Goal: Information Seeking & Learning: Learn about a topic

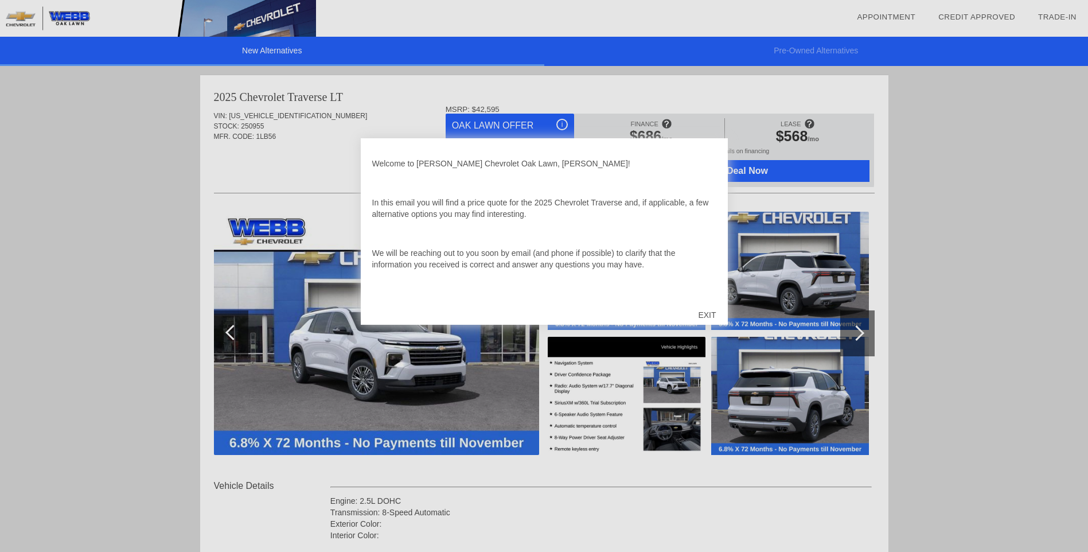
click at [706, 311] on div "EXIT" at bounding box center [707, 315] width 41 height 34
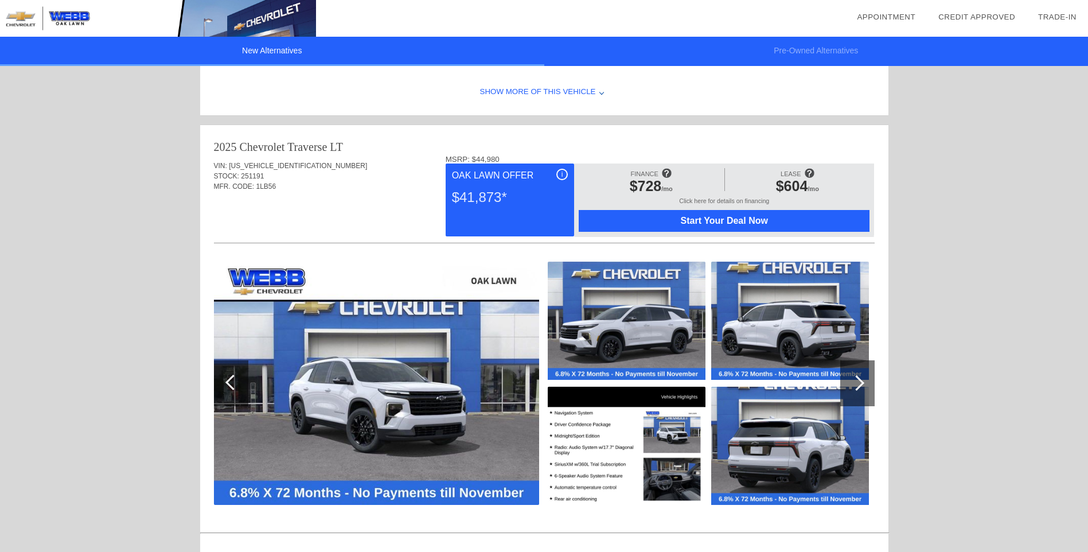
scroll to position [1147, 0]
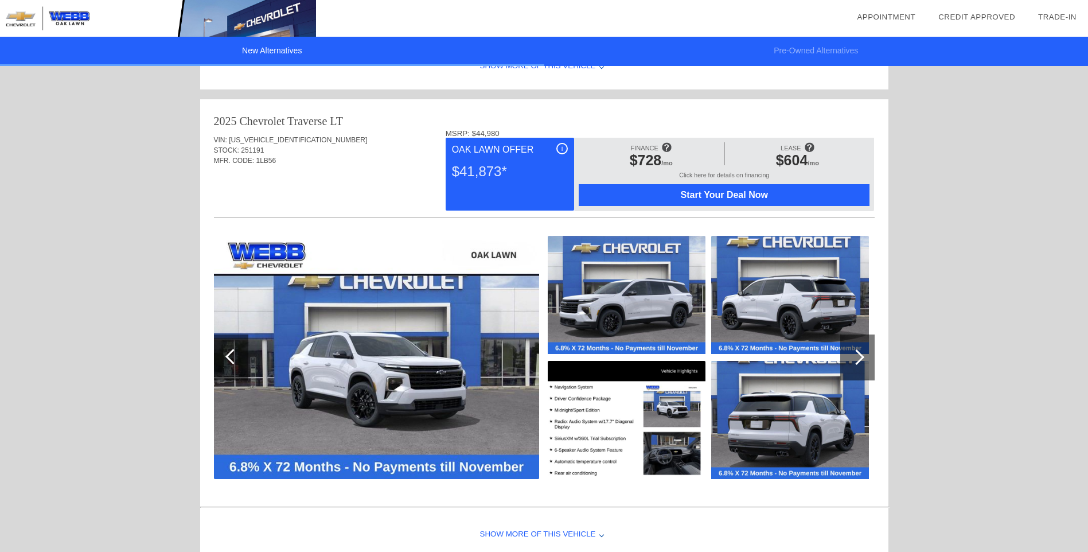
click at [645, 426] on img at bounding box center [627, 420] width 158 height 118
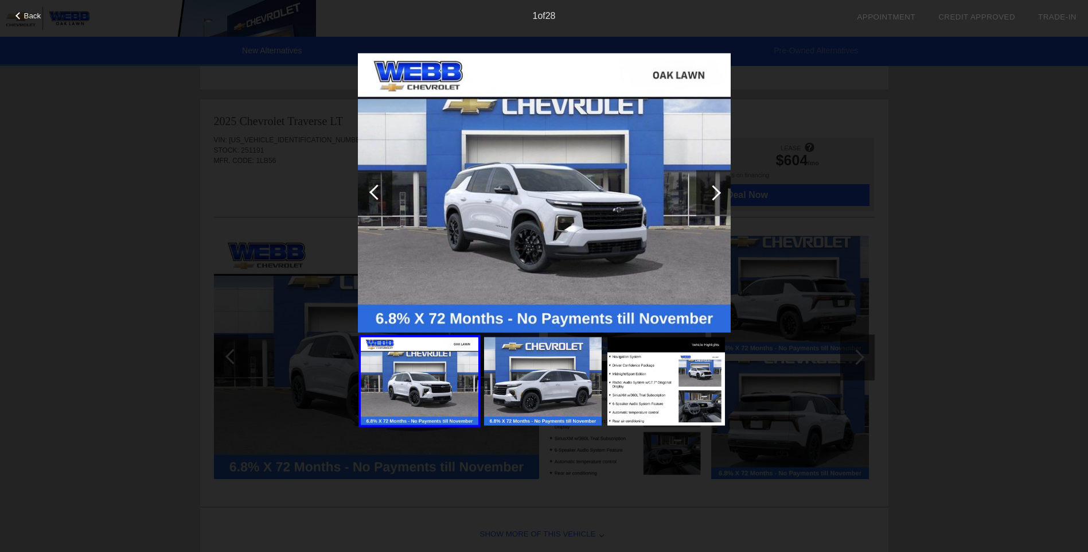
click at [637, 403] on img at bounding box center [667, 381] width 118 height 88
click at [28, 13] on span "Back" at bounding box center [32, 15] width 17 height 9
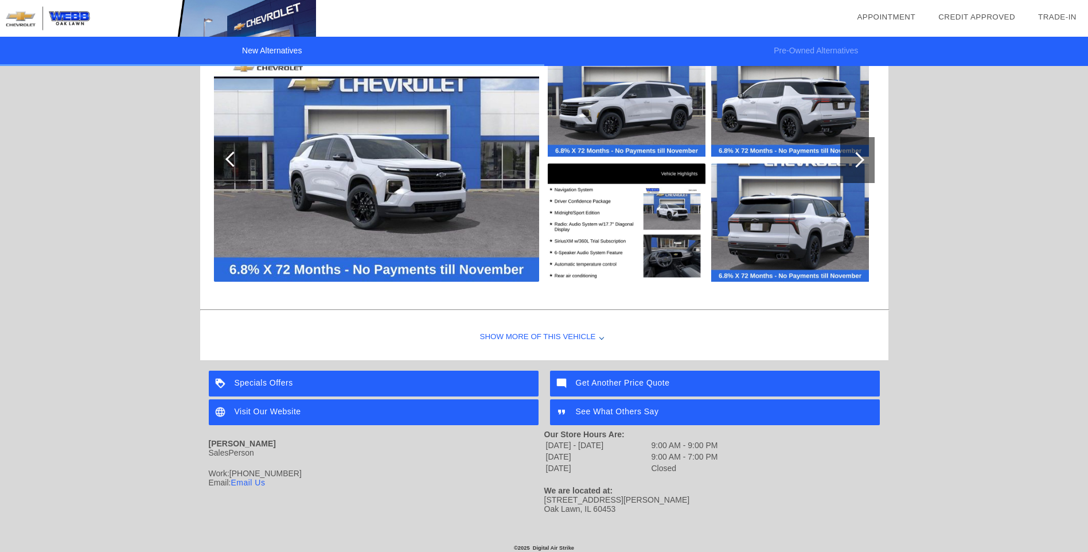
scroll to position [1356, 0]
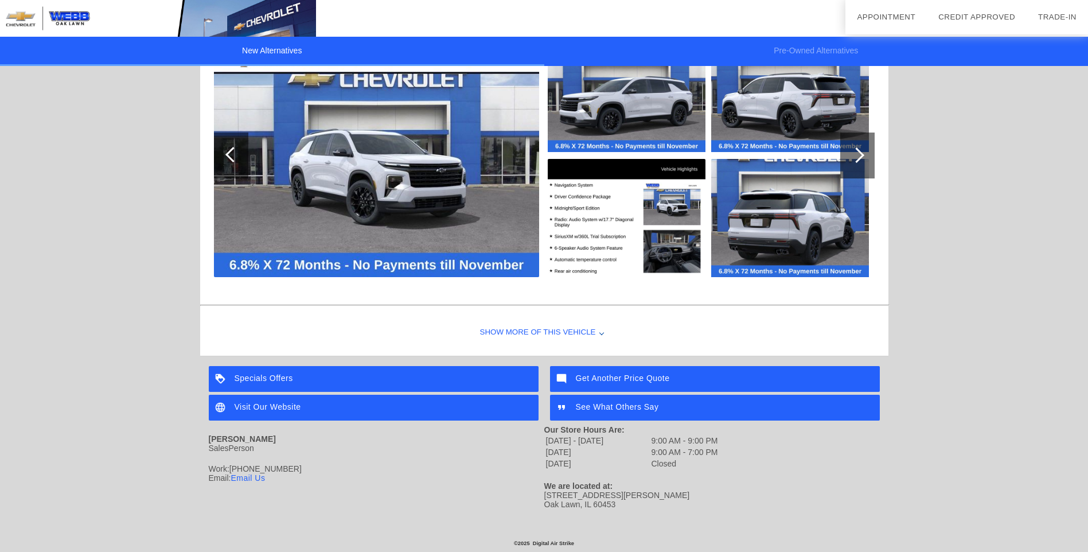
click at [543, 324] on div "Show More of this Vehicle" at bounding box center [544, 333] width 688 height 46
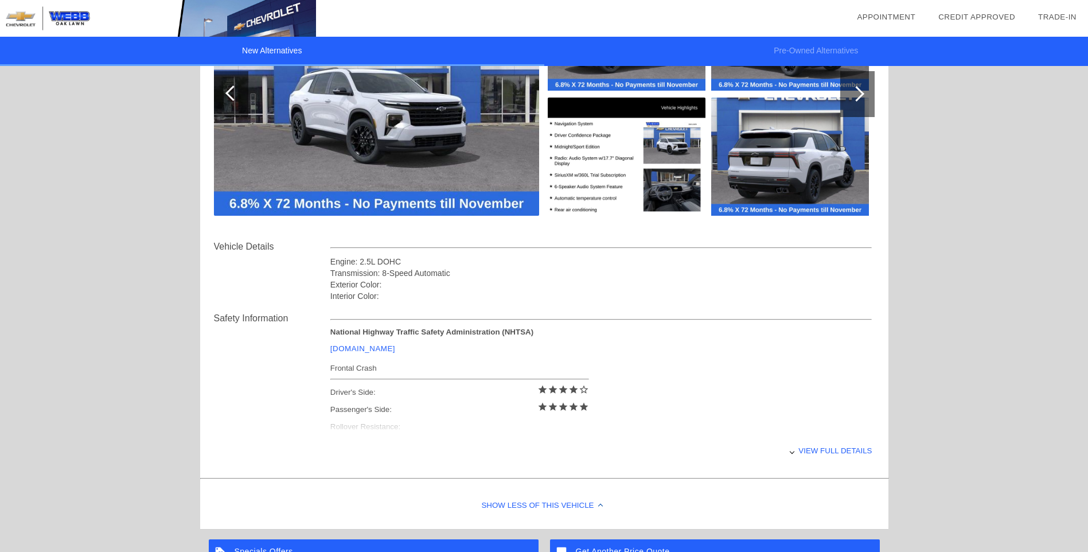
scroll to position [1592, 0]
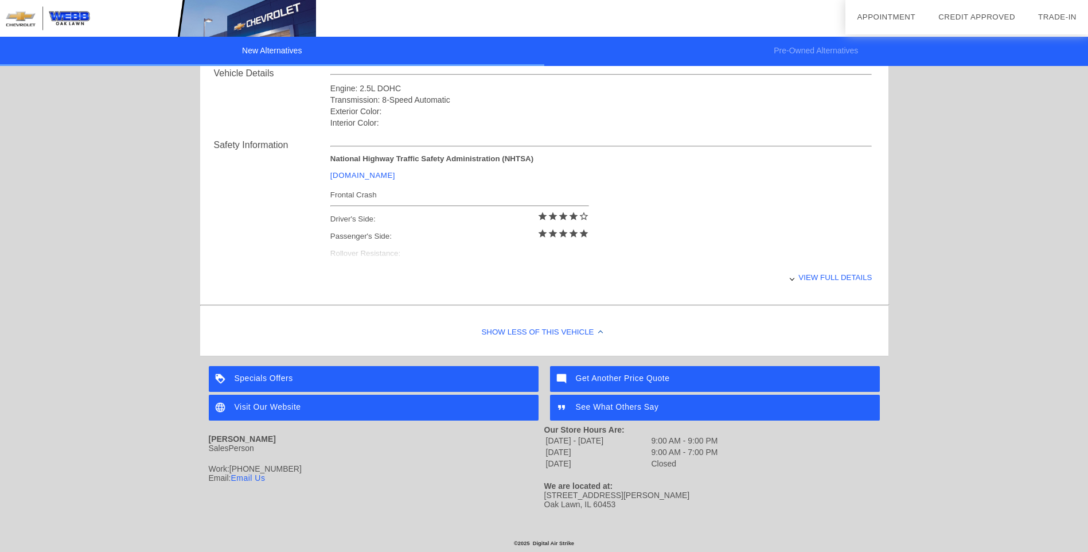
click at [830, 268] on div "View full details" at bounding box center [601, 277] width 542 height 28
click at [838, 271] on div "View less details" at bounding box center [601, 277] width 542 height 28
click at [826, 270] on div "View full details" at bounding box center [601, 277] width 542 height 28
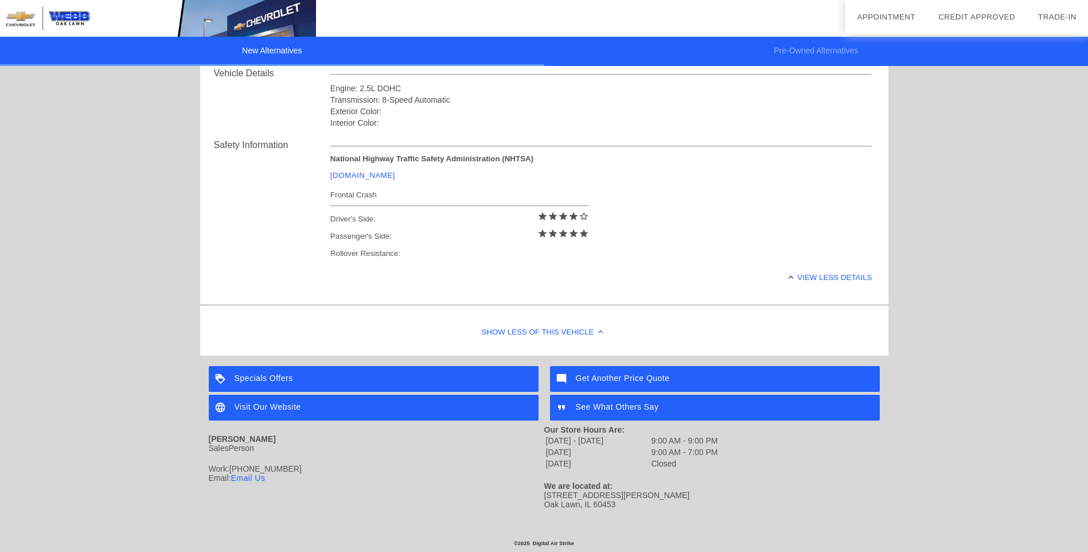
click at [826, 270] on div "View less details" at bounding box center [601, 277] width 542 height 28
click at [0, 0] on div "View full details" at bounding box center [0, 0] width 0 height 0
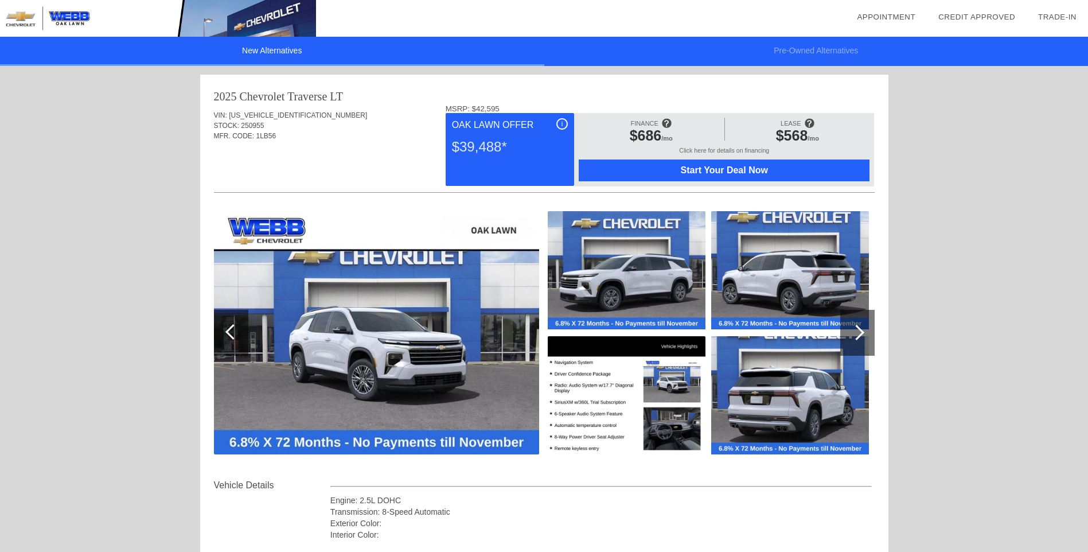
scroll to position [0, 0]
